Goal: Transaction & Acquisition: Purchase product/service

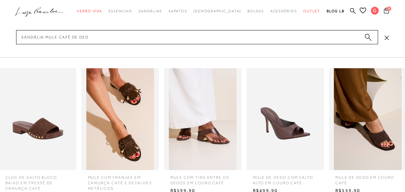
type input "sandália mule café de dedo"
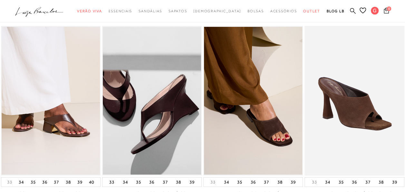
click at [352, 10] on icon at bounding box center [353, 11] width 6 height 6
click at [353, 8] on icon at bounding box center [353, 11] width 6 height 6
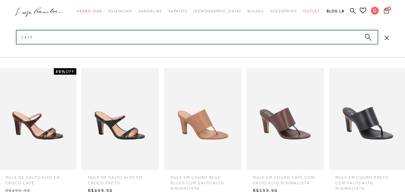
type input "1413"
click at [272, 178] on span "MULE EM COURO CAFÉ COM SALTO ALTO MINIMALISTA" at bounding box center [285, 178] width 74 height 16
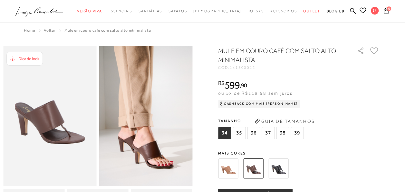
click at [242, 132] on span "35" at bounding box center [239, 133] width 13 height 12
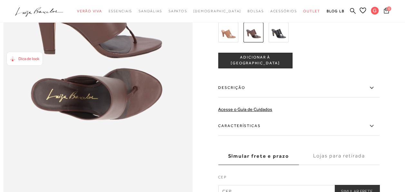
scroll to position [419, 0]
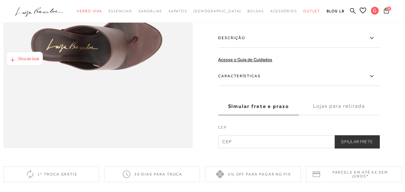
click at [259, 148] on input "text" at bounding box center [298, 141] width 161 height 13
type input "30575-825"
click at [361, 148] on button "Simular Frete" at bounding box center [357, 141] width 45 height 13
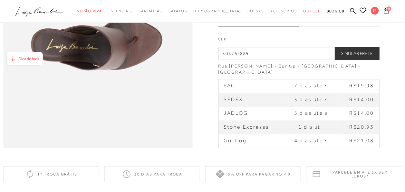
click at [330, 27] on label "Lojas para retirada" at bounding box center [339, 17] width 81 height 17
click at [0, 0] on input "Lojas para retirada" at bounding box center [0, 0] width 0 height 0
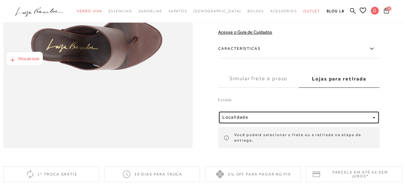
click at [287, 120] on div "Localidade" at bounding box center [297, 116] width 148 height 5
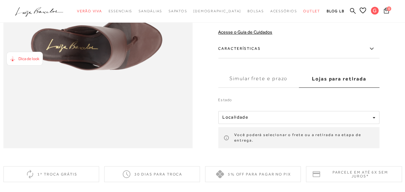
click at [261, 109] on div "Estado Localidade [GEOGRAPHIC_DATA] [GEOGRAPHIC_DATA] [GEOGRAPHIC_DATA] Você po…" at bounding box center [298, 118] width 161 height 59
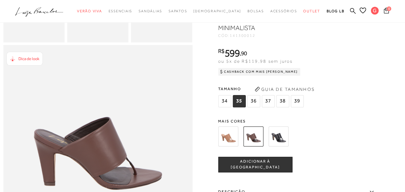
scroll to position [226, 0]
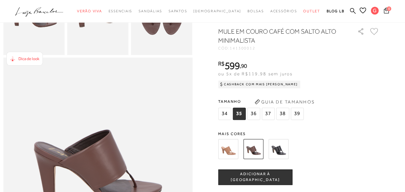
drag, startPoint x: 232, startPoint y: 63, endPoint x: 261, endPoint y: 62, distance: 29.0
click at [261, 50] on div "CÓD: 141300012" at bounding box center [282, 48] width 129 height 4
copy div "141300012"
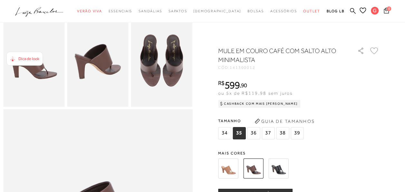
scroll to position [129, 0]
